Goal: Task Accomplishment & Management: Manage account settings

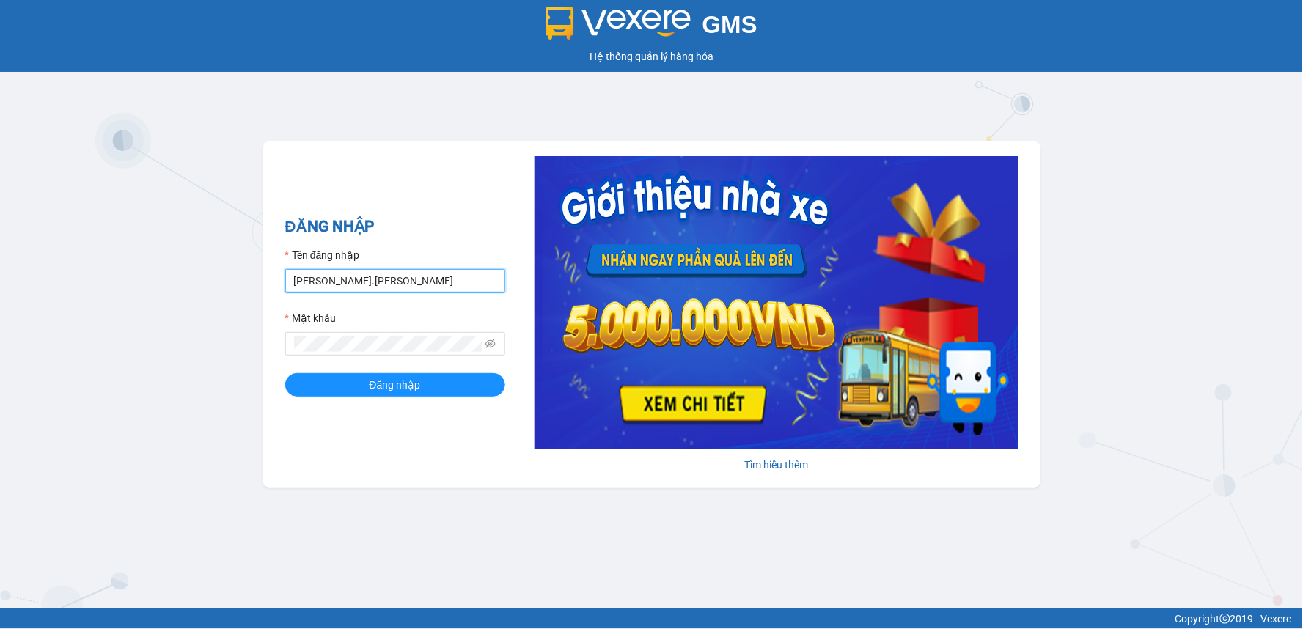
click at [368, 276] on input "[PERSON_NAME].[PERSON_NAME]" at bounding box center [395, 280] width 220 height 23
type input "d"
type input "kimthuy.[PERSON_NAME]"
click at [285, 373] on button "Đăng nhập" at bounding box center [395, 384] width 220 height 23
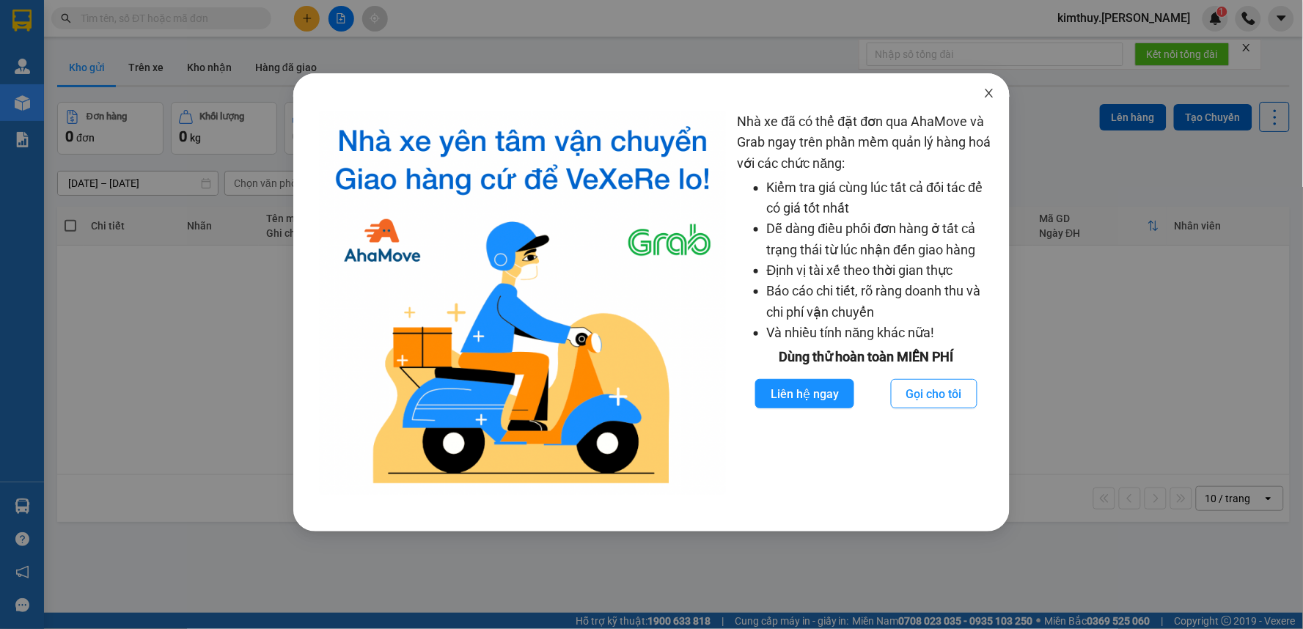
click at [994, 93] on icon "close" at bounding box center [989, 93] width 12 height 12
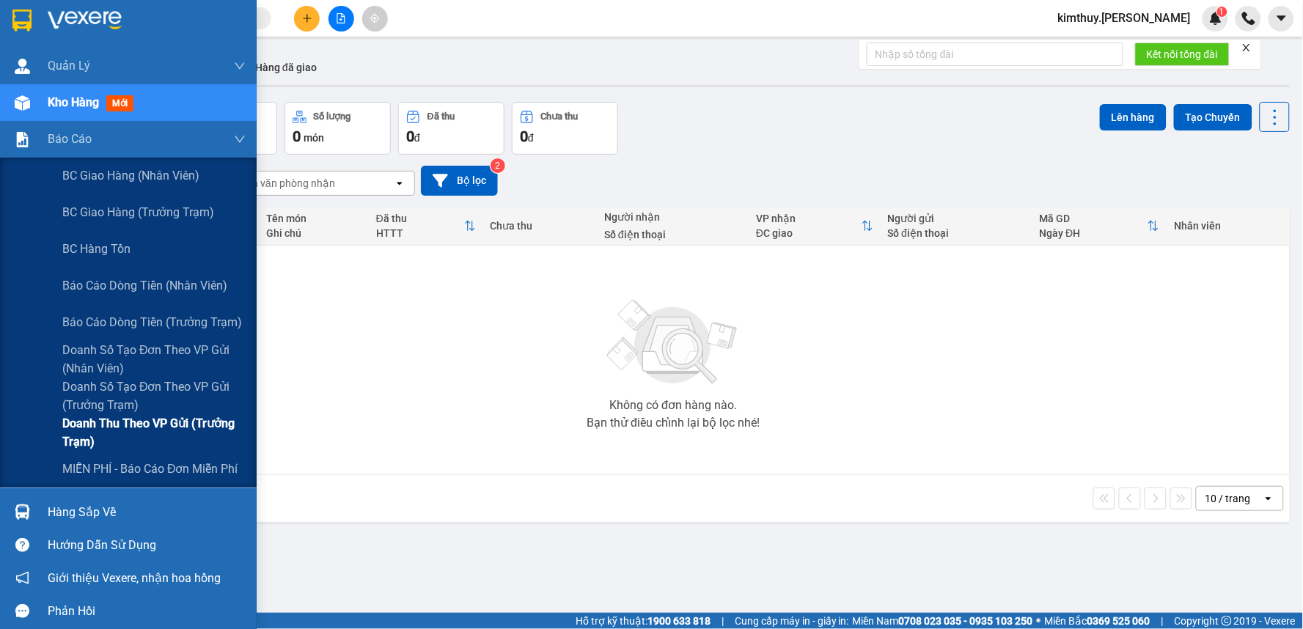
click at [143, 426] on span "Doanh thu theo VP gửi (Trưởng Trạm)" at bounding box center [153, 432] width 183 height 37
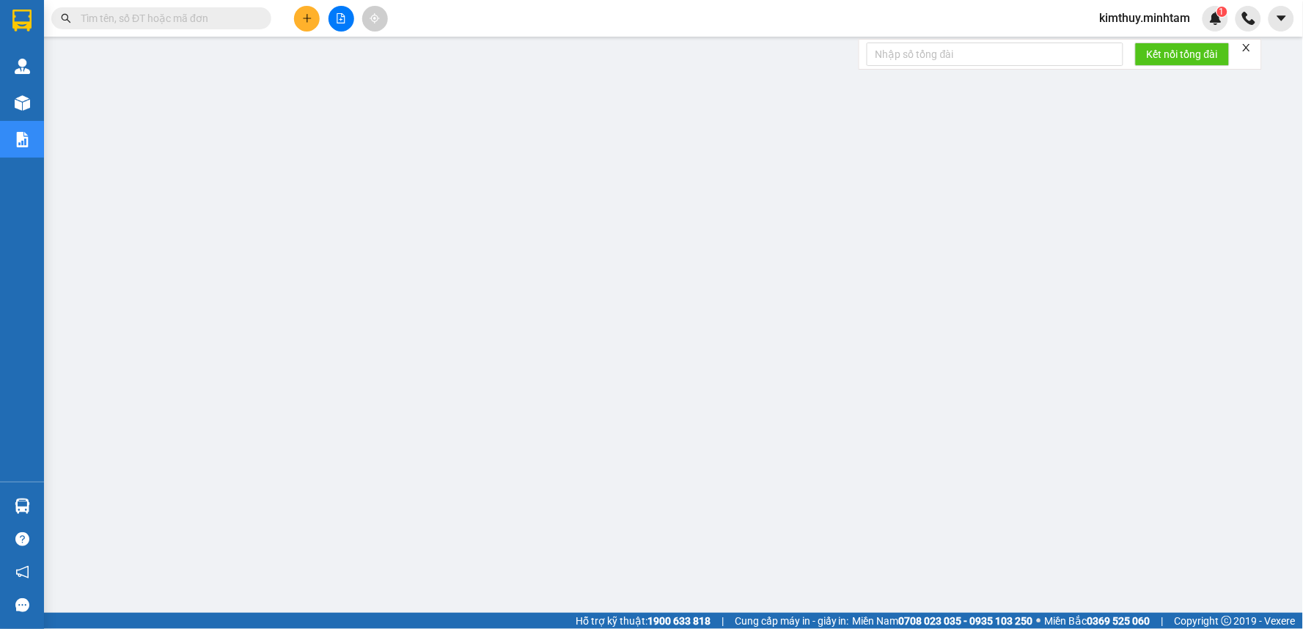
click at [1117, 20] on span "kimthuy.minhtam" at bounding box center [1145, 18] width 114 height 18
click at [1130, 46] on span "Đăng xuất" at bounding box center [1151, 45] width 85 height 16
